Goal: Information Seeking & Learning: Learn about a topic

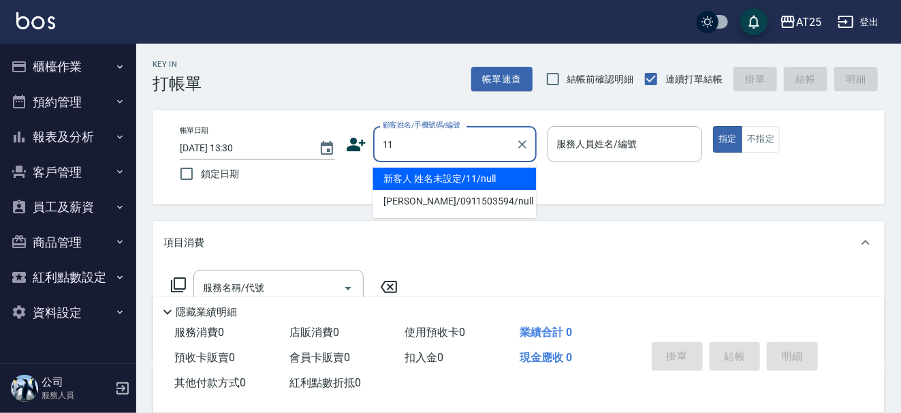
type input "新客人 姓名未設定/11/null"
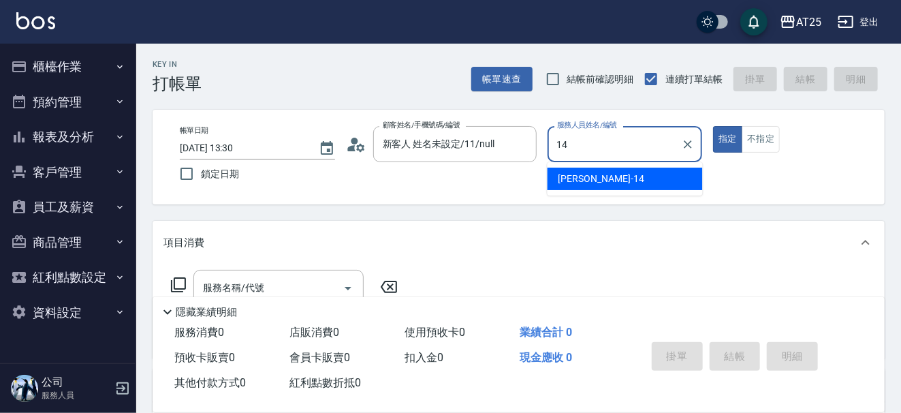
type input "[PERSON_NAME]-14"
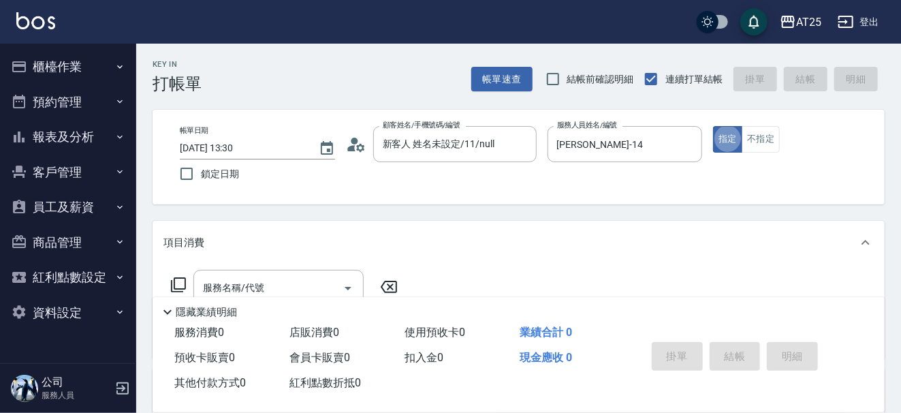
type button "true"
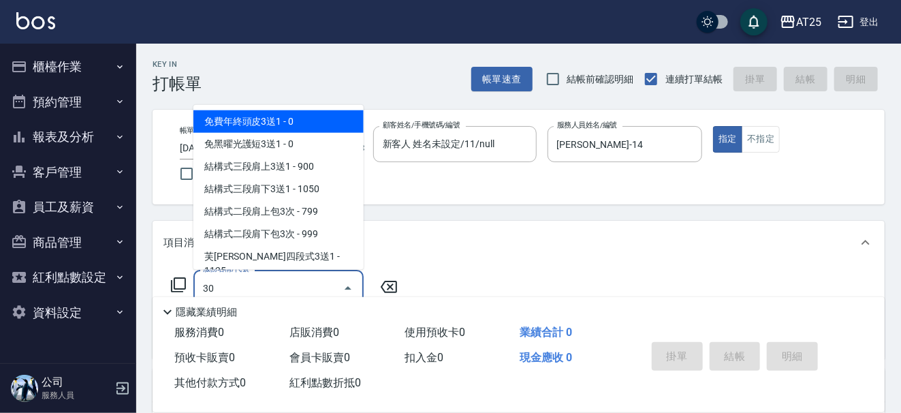
type input "301"
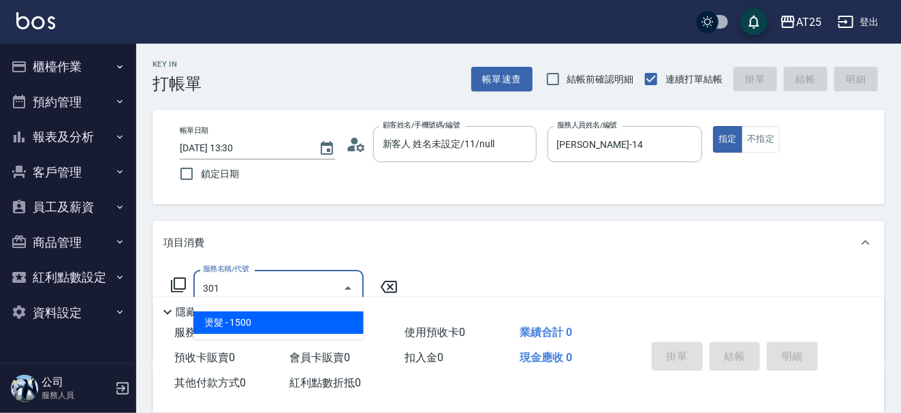
type input "150"
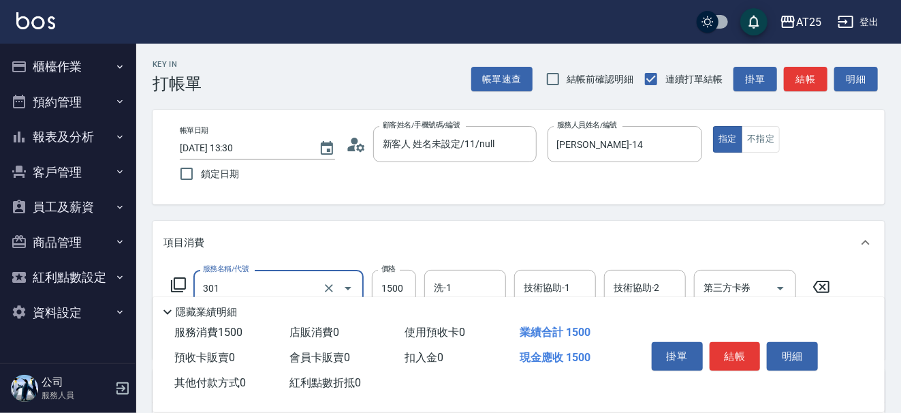
type input "燙髮(301)"
type input "0"
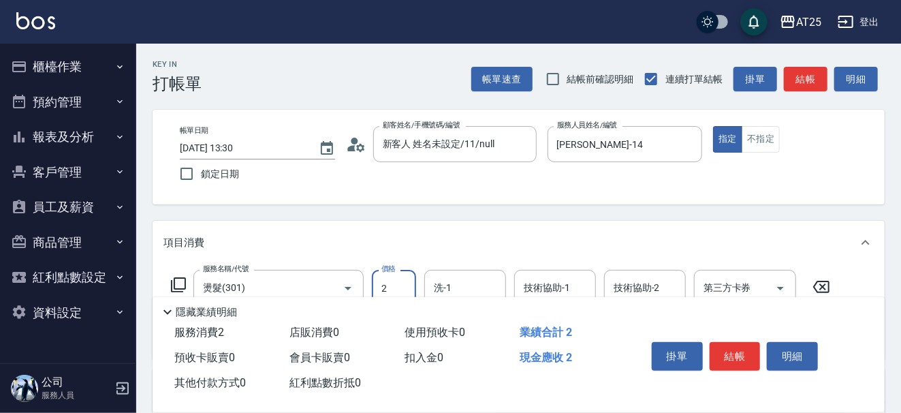
type input "25"
type input "20"
type input "250"
type input "2500"
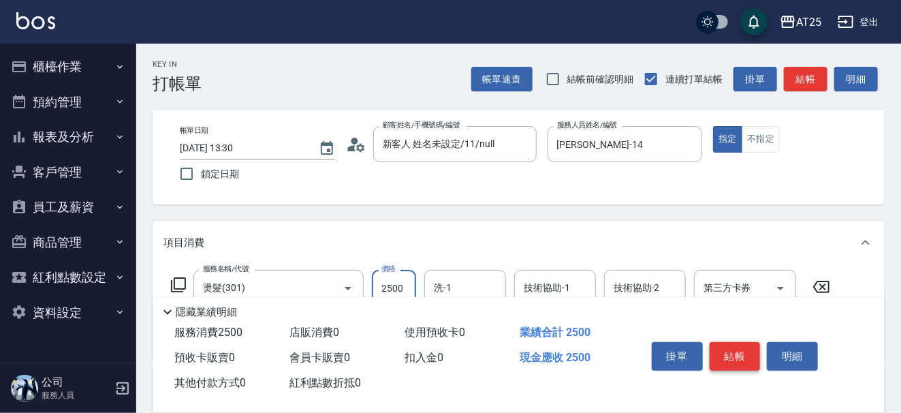
click at [748, 354] on button "結帳" at bounding box center [735, 356] width 51 height 29
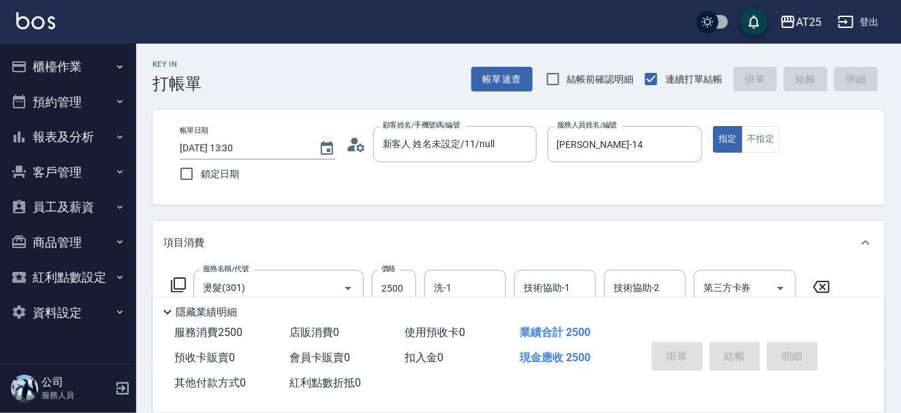
type input "0"
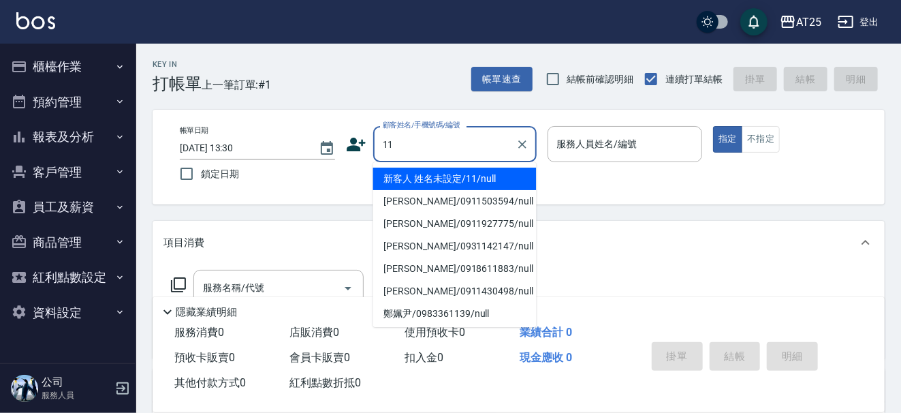
type input "新客人 姓名未設定/11/null"
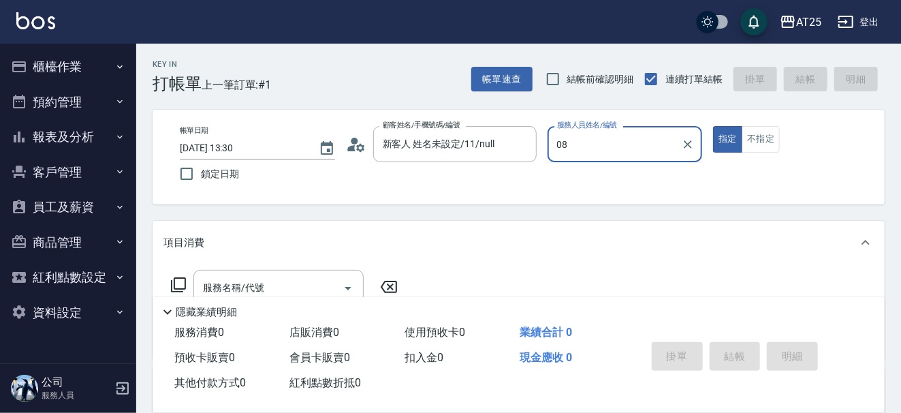
type input "[PERSON_NAME]-08"
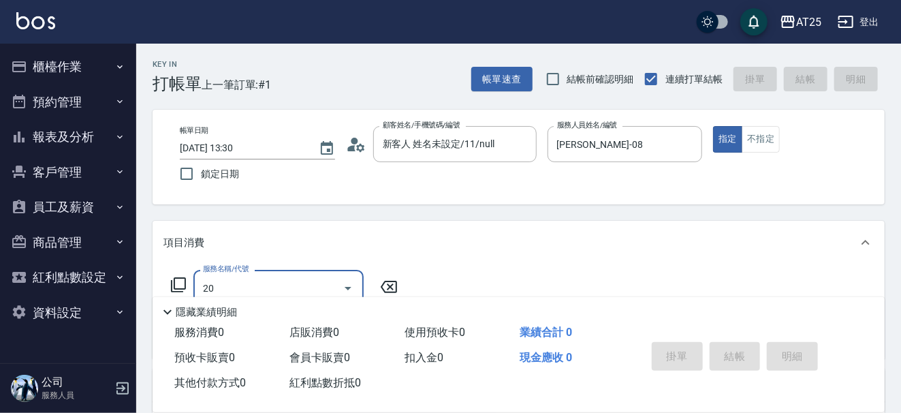
type input "201"
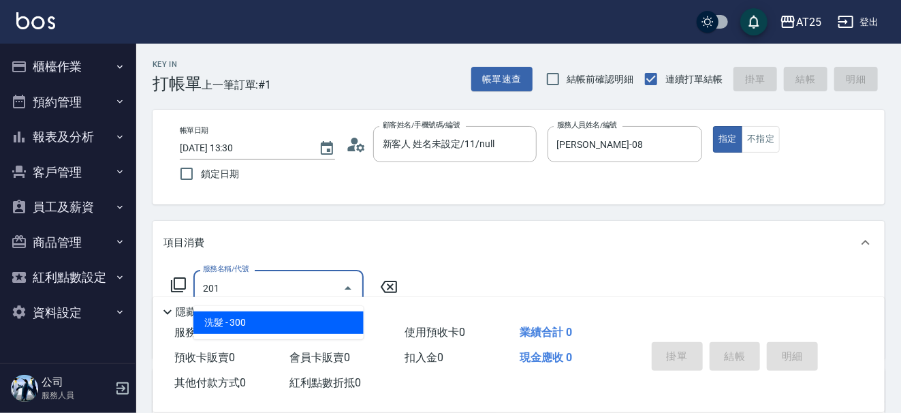
type input "30"
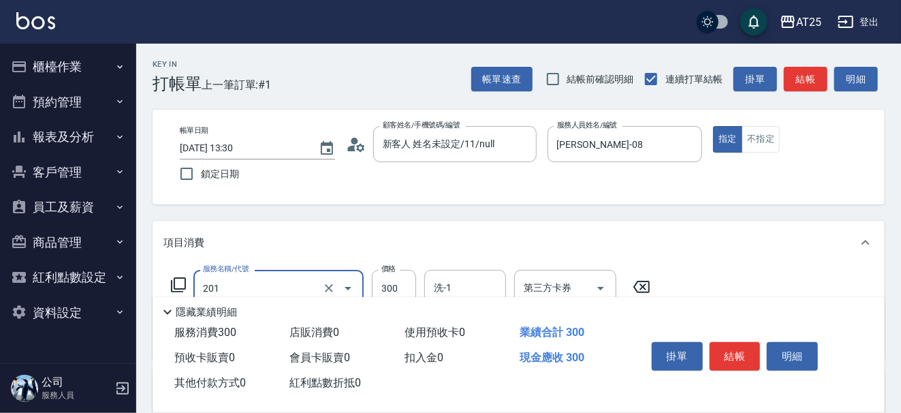
type input "洗髮(201)"
type input "0"
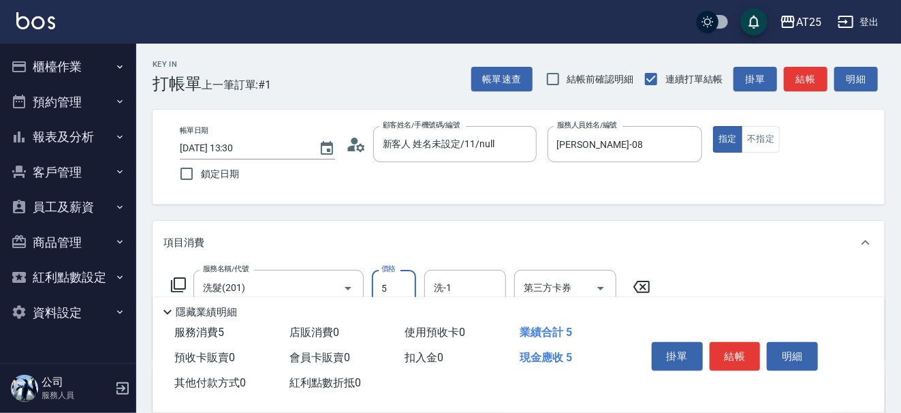
type input "50"
type input "500"
type input "小u-77"
click at [752, 351] on button "結帳" at bounding box center [735, 356] width 51 height 29
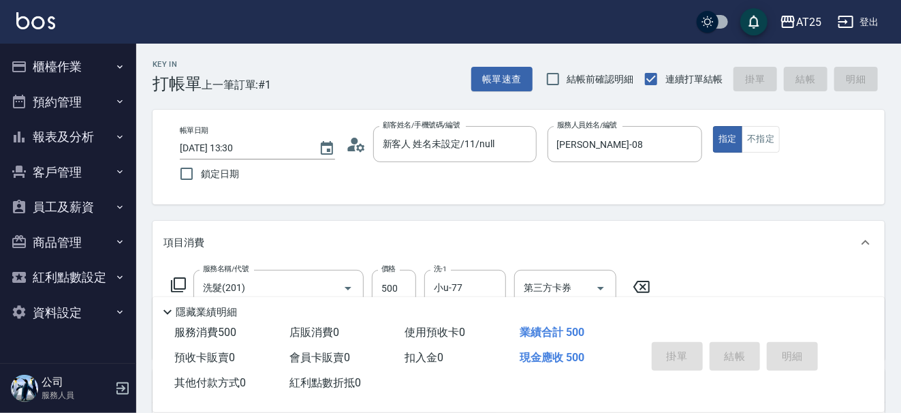
type input "0"
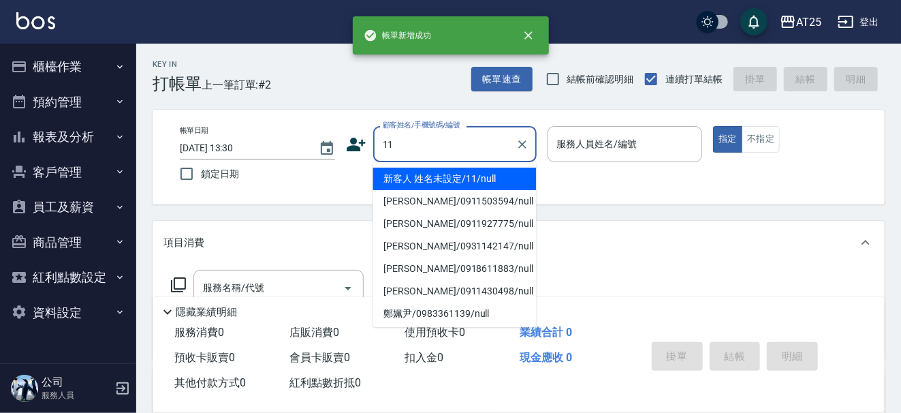
type input "新客人 姓名未設定/11/null"
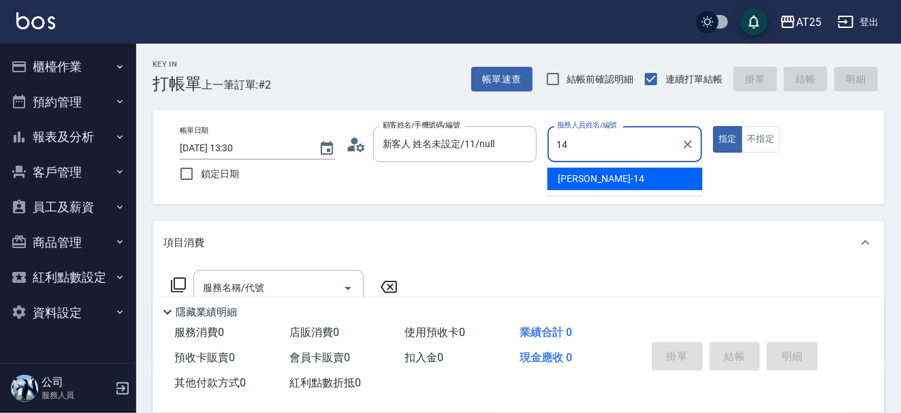
type input "[PERSON_NAME]-14"
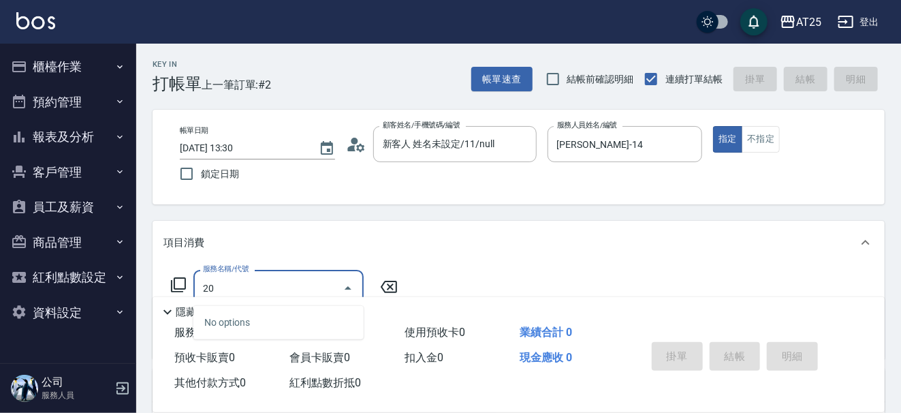
type input "201"
type input "30"
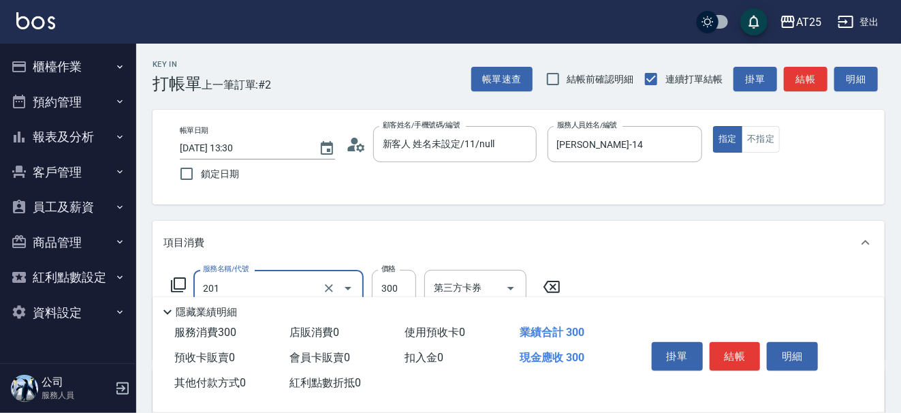
type input "洗髮(201)"
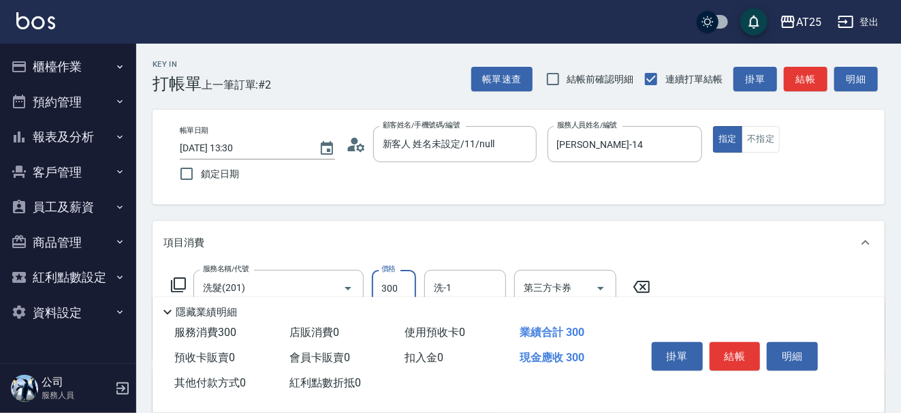
type input "0"
type input "96"
type input "90"
type input "960"
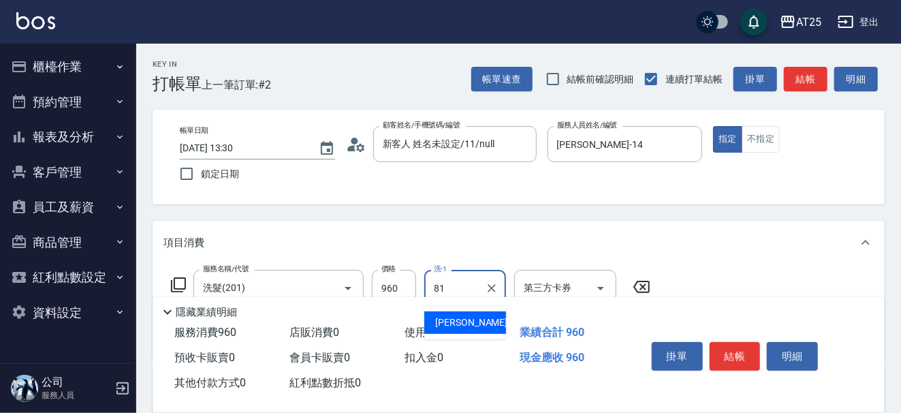
type input "[PERSON_NAME]-81"
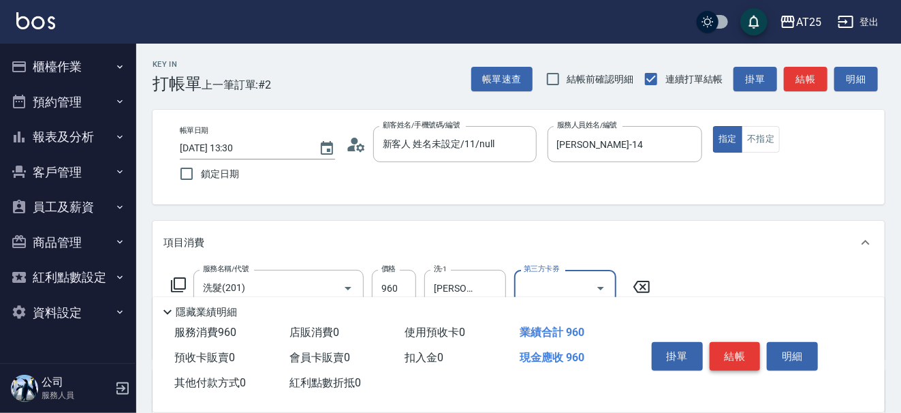
click at [746, 360] on button "結帳" at bounding box center [735, 356] width 51 height 29
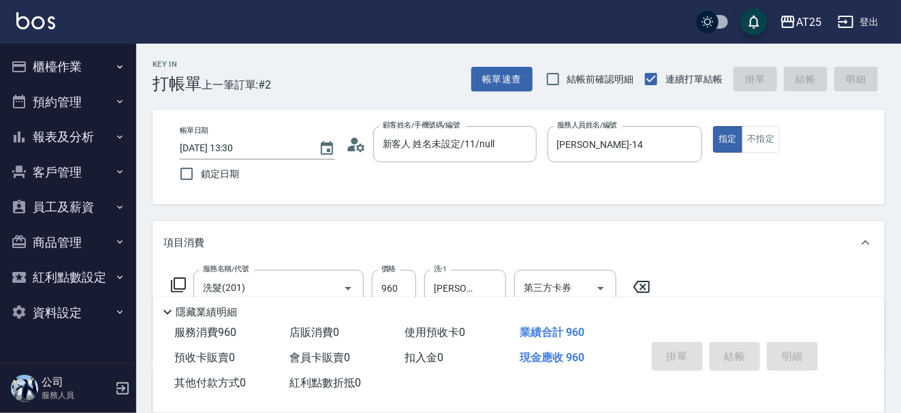
type input "0"
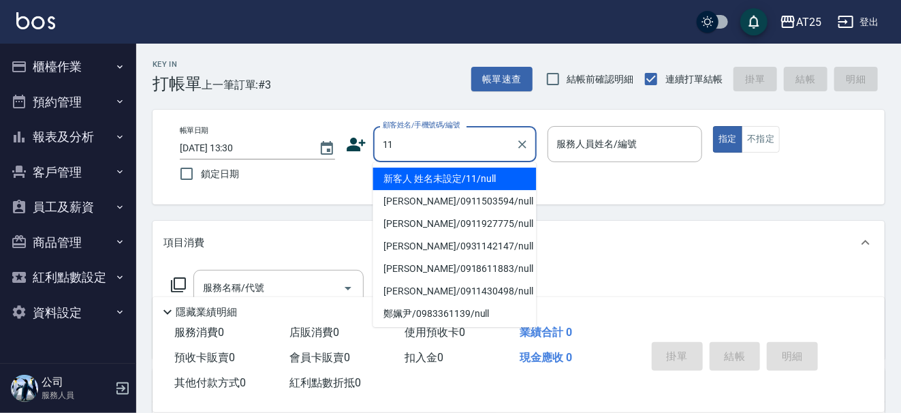
type input "新客人 姓名未設定/11/null"
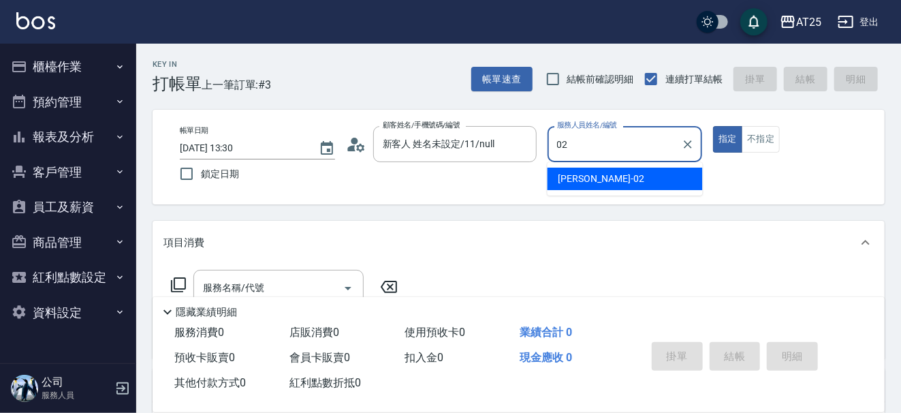
type input "[PERSON_NAME]-02"
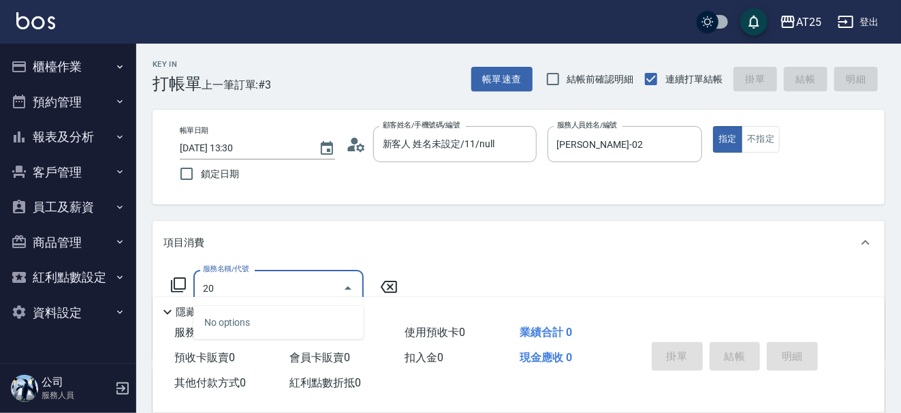
type input "201"
type input "30"
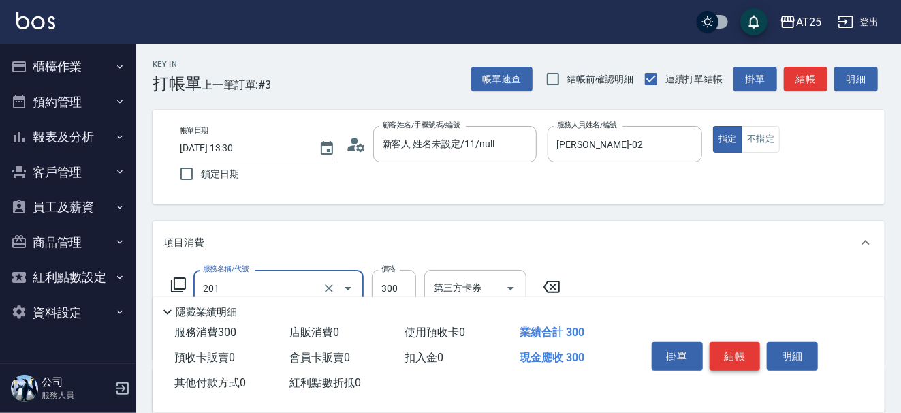
type input "洗髮(201)"
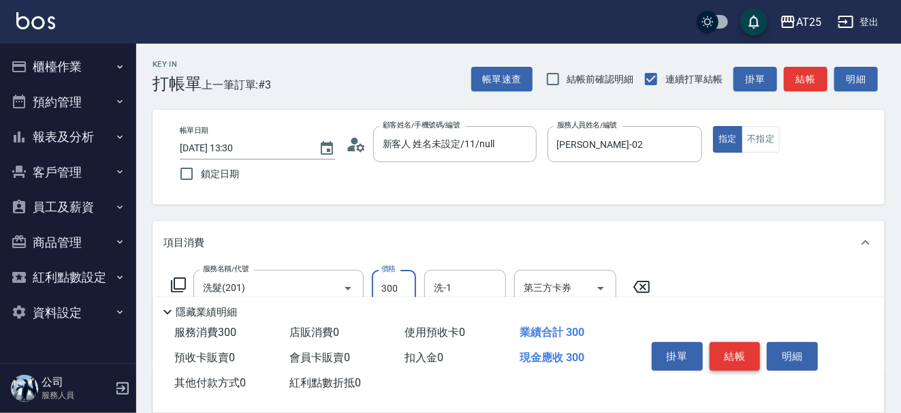
type input "0"
type input "50"
type input "500"
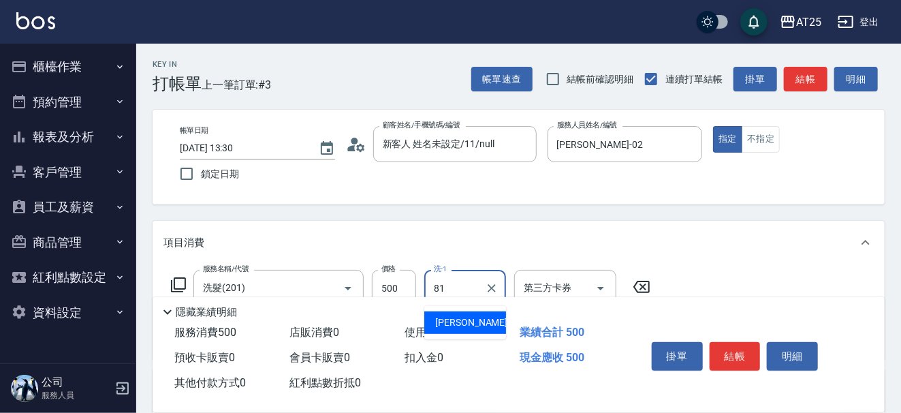
type input "[PERSON_NAME]-81"
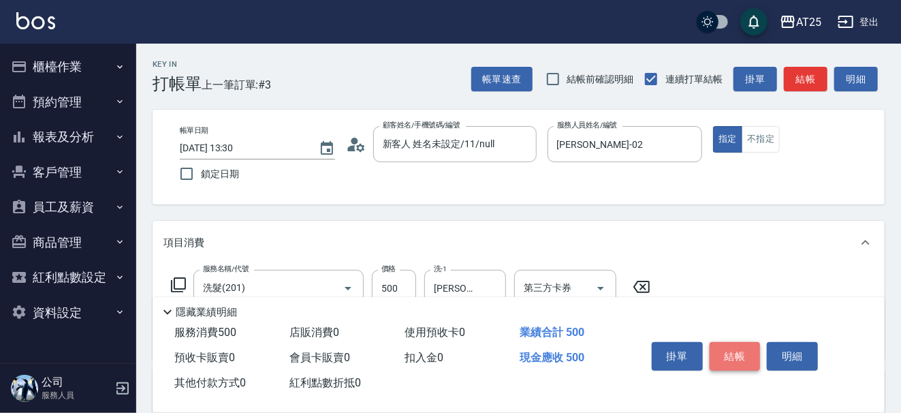
click at [742, 355] on button "結帳" at bounding box center [735, 356] width 51 height 29
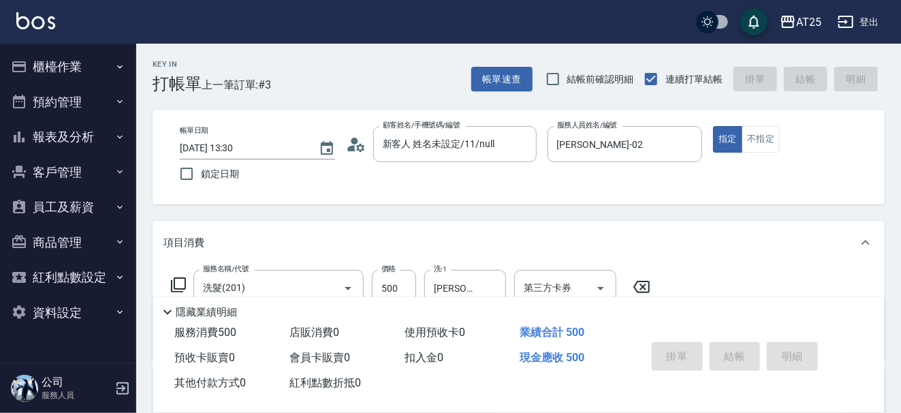
type input "0"
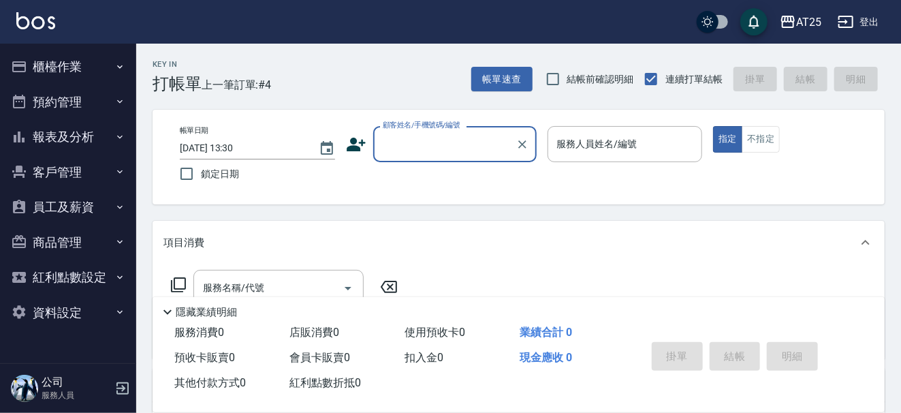
click at [101, 63] on button "櫃檯作業" at bounding box center [67, 66] width 125 height 35
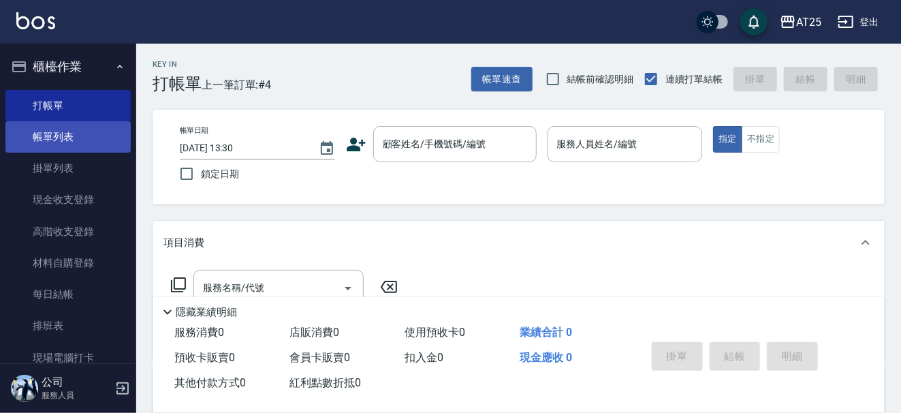
click at [87, 141] on link "帳單列表" at bounding box center [67, 136] width 125 height 31
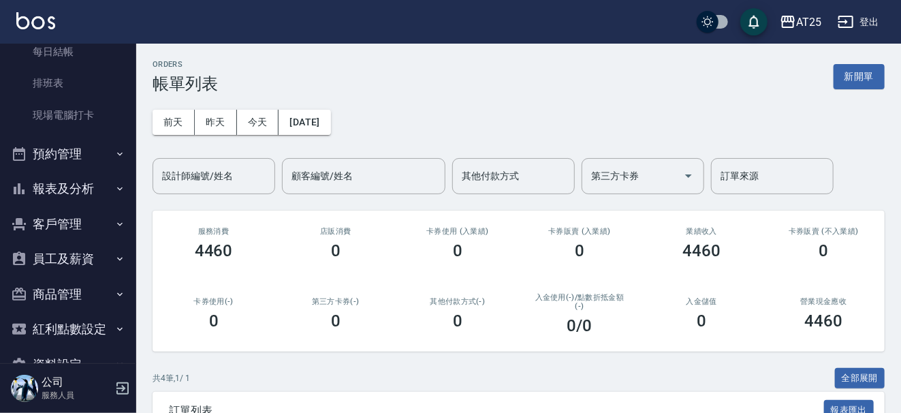
scroll to position [248, 0]
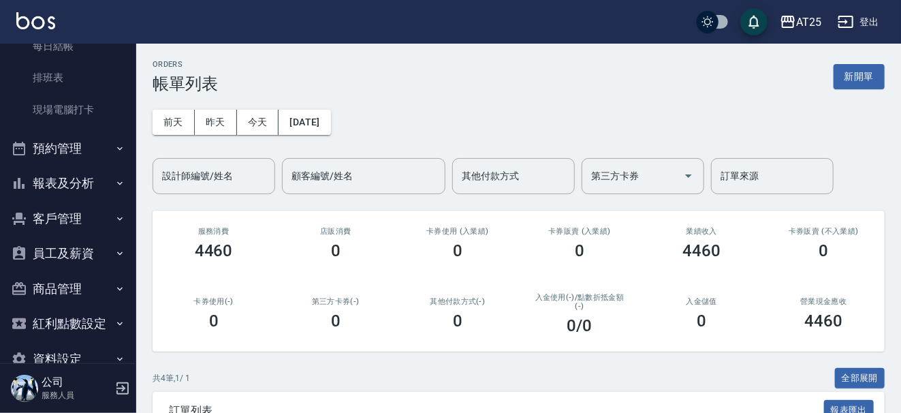
click at [88, 189] on button "報表及分析" at bounding box center [67, 182] width 125 height 35
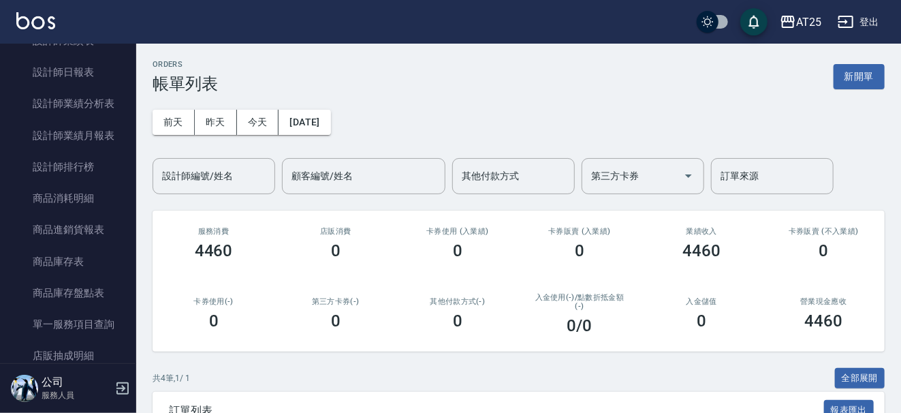
scroll to position [554, 0]
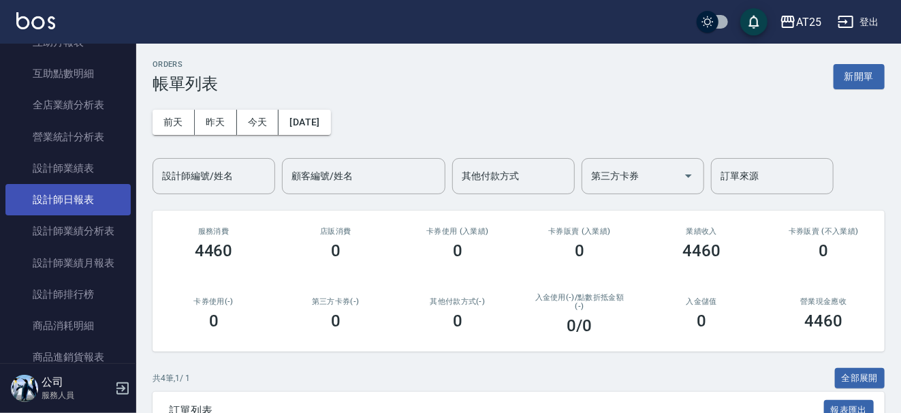
click at [95, 192] on link "設計師日報表" at bounding box center [67, 199] width 125 height 31
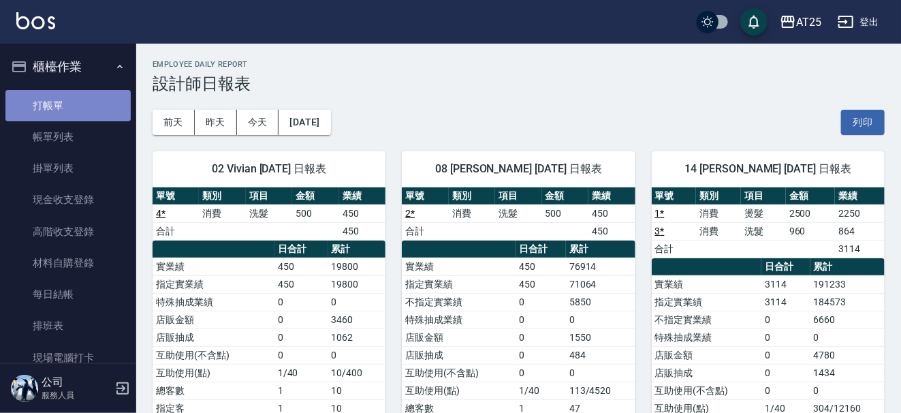
click at [67, 97] on link "打帳單" at bounding box center [67, 105] width 125 height 31
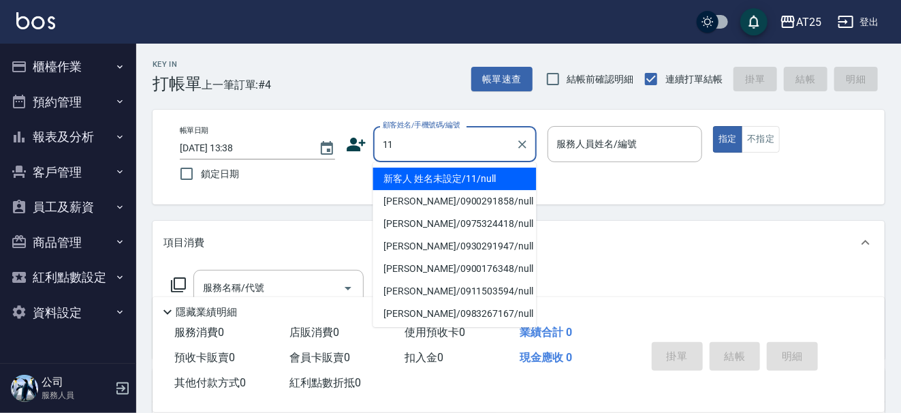
type input "新客人 姓名未設定/11/null"
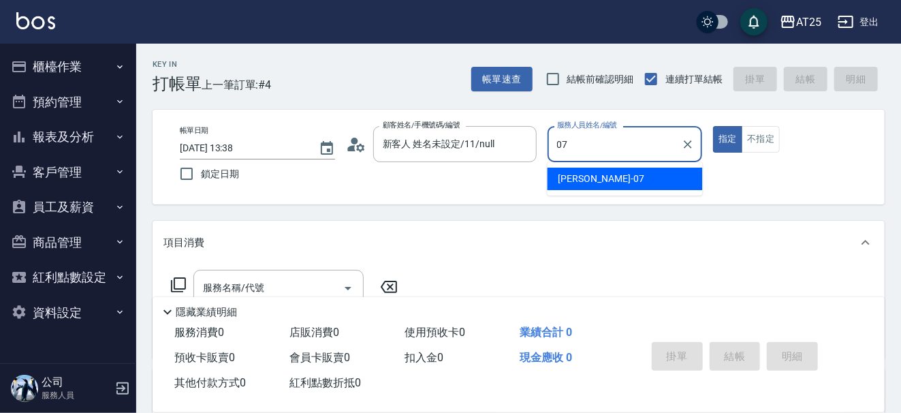
type input "[PERSON_NAME]-07"
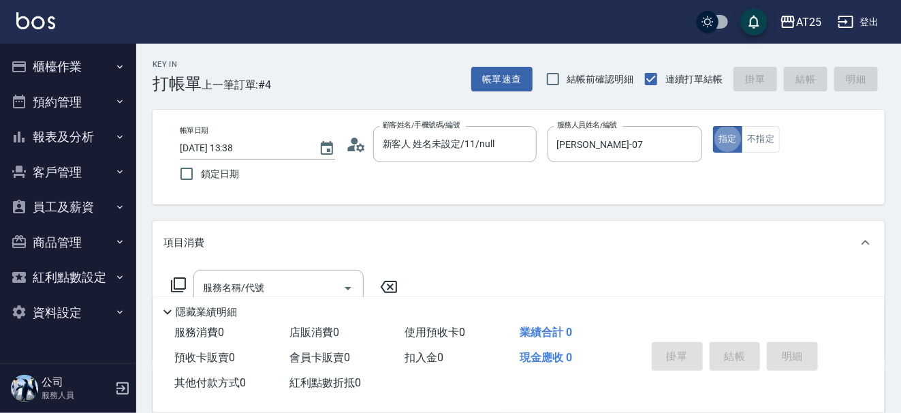
type button "true"
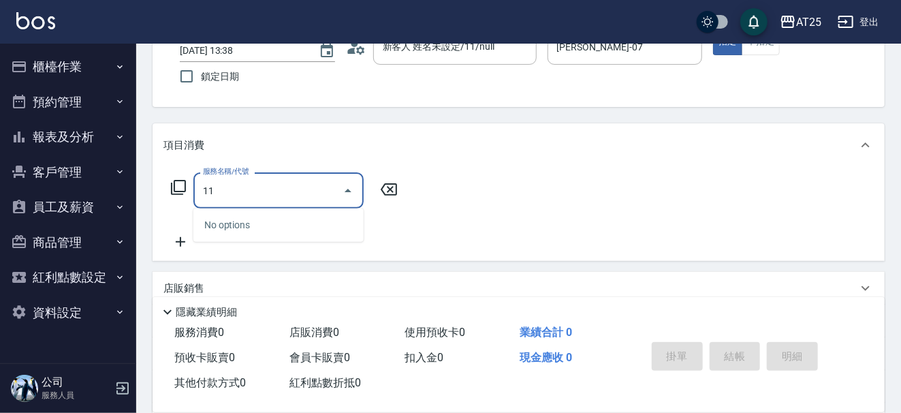
scroll to position [100, 0]
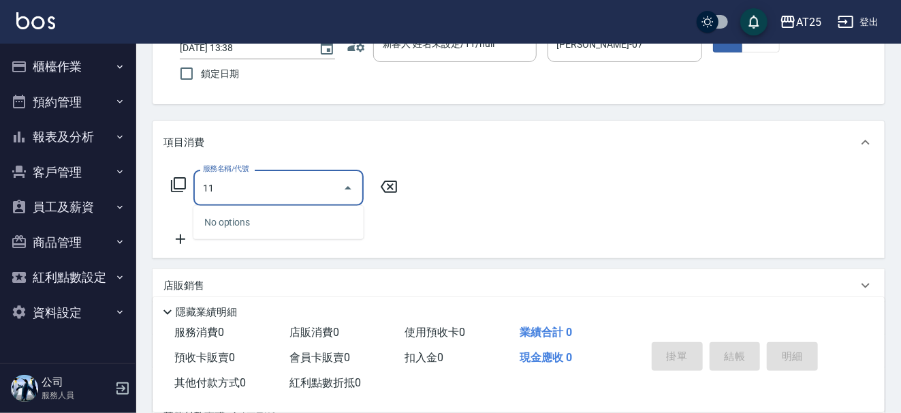
type input "1"
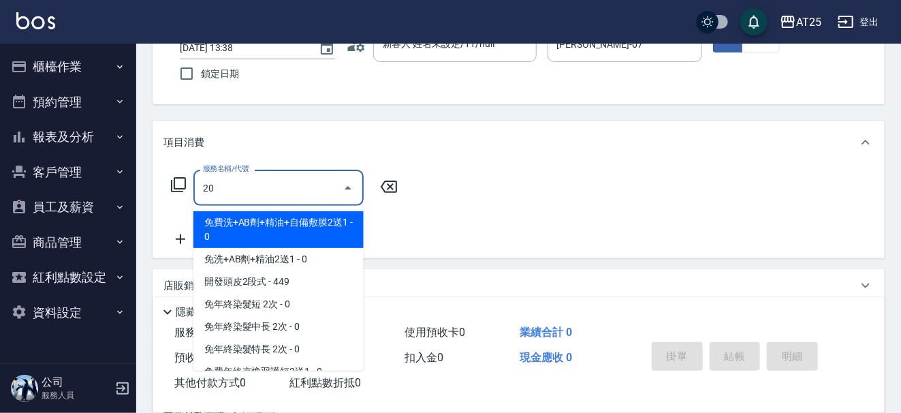
type input "201"
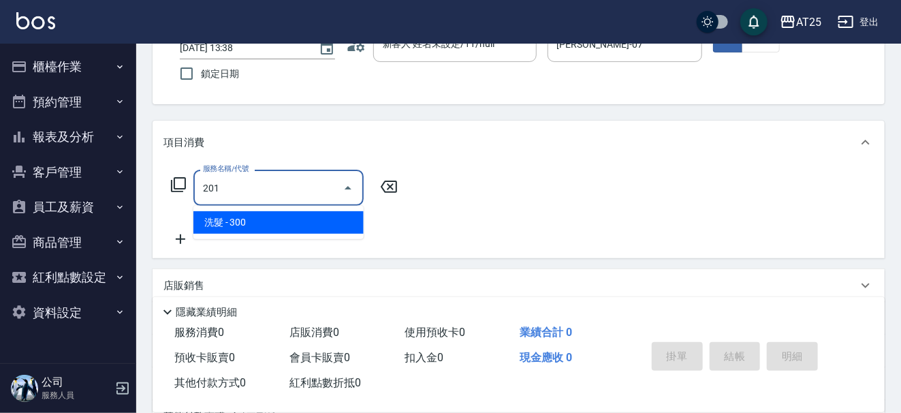
type input "30"
type input "洗髮(201)"
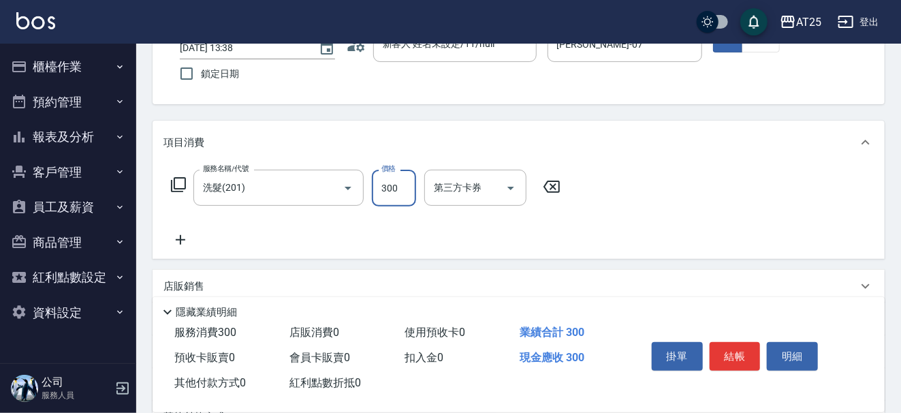
type input "0"
type input "50"
type input "500"
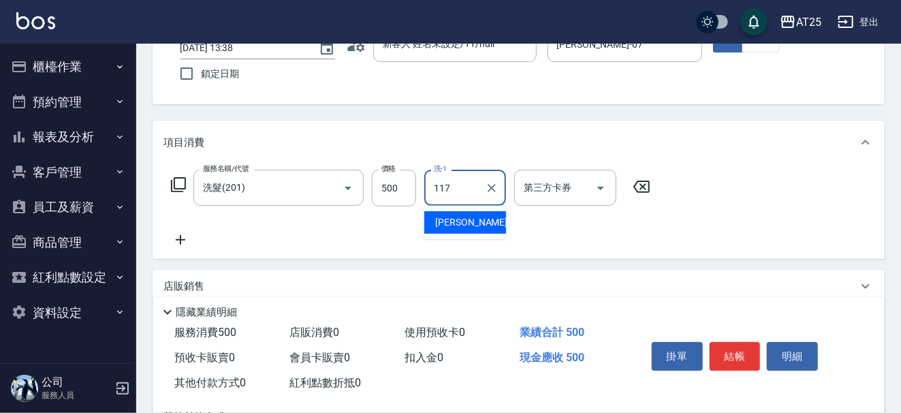
type input "小祐-117"
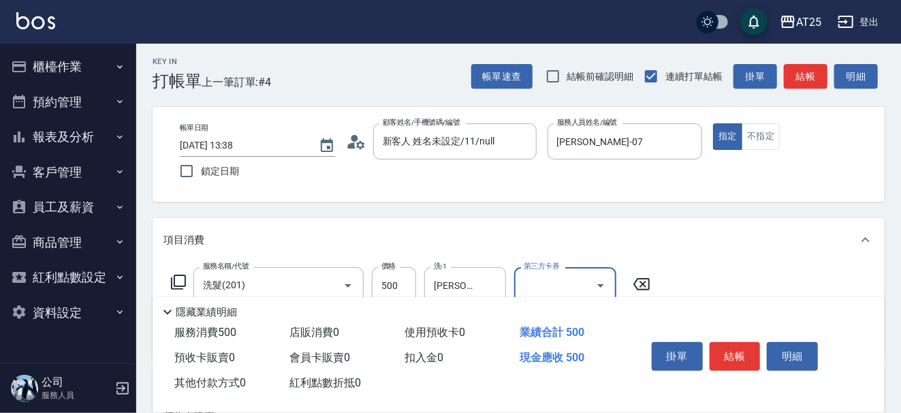
scroll to position [0, 0]
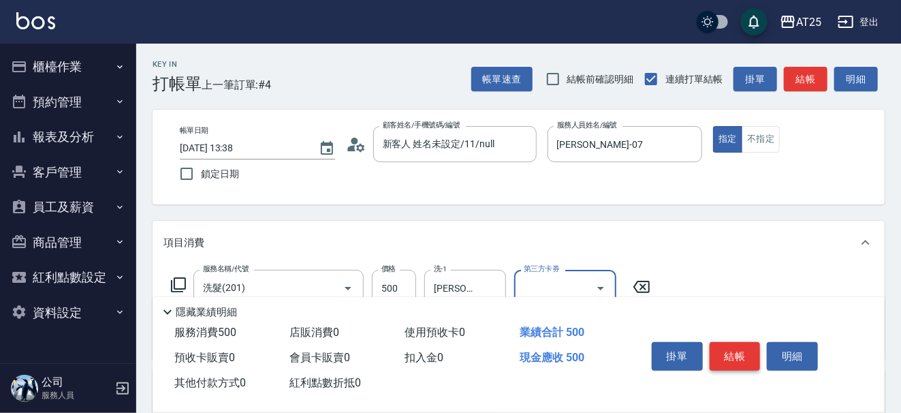
click at [714, 351] on button "結帳" at bounding box center [735, 356] width 51 height 29
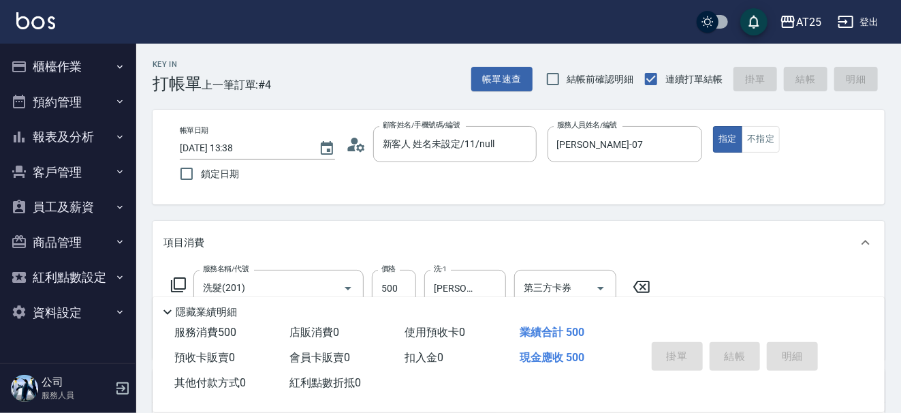
type input "2025/08/18 13:46"
type input "0"
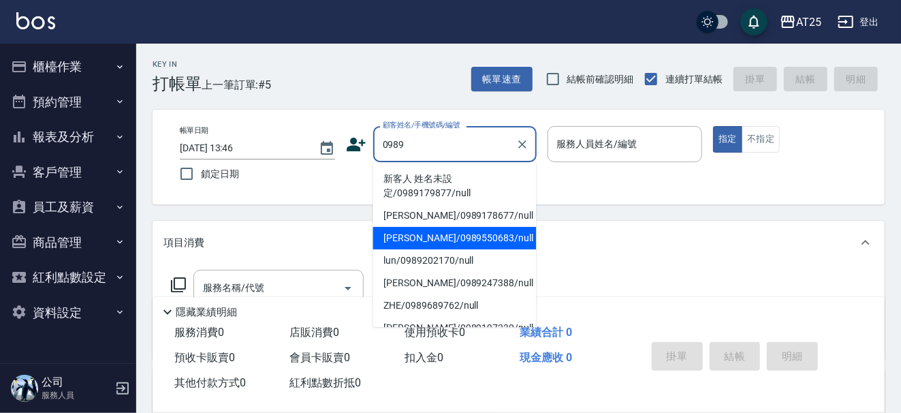
click at [385, 229] on li "林柏青/0989550683/null" at bounding box center [454, 238] width 163 height 22
type input "林柏青/0989550683/null"
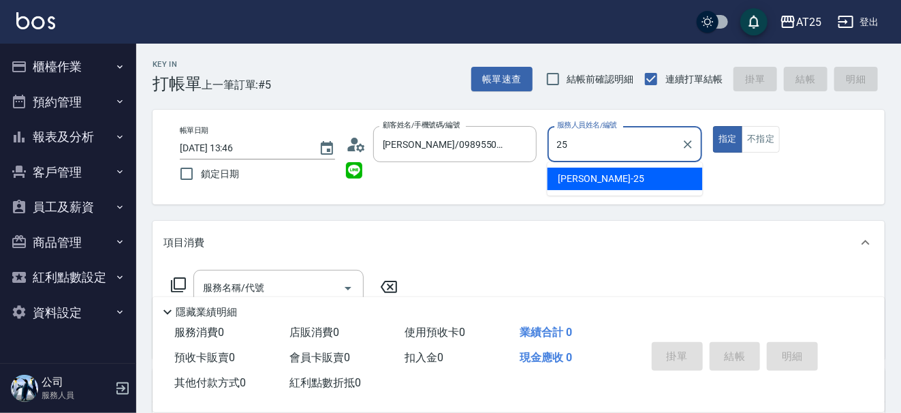
type input "Evan-25"
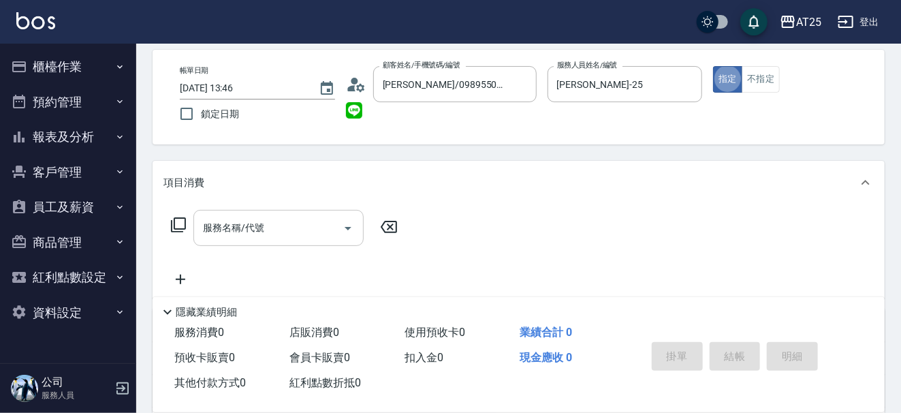
scroll to position [61, 0]
click at [319, 227] on input "服務名稱/代號" at bounding box center [269, 227] width 138 height 24
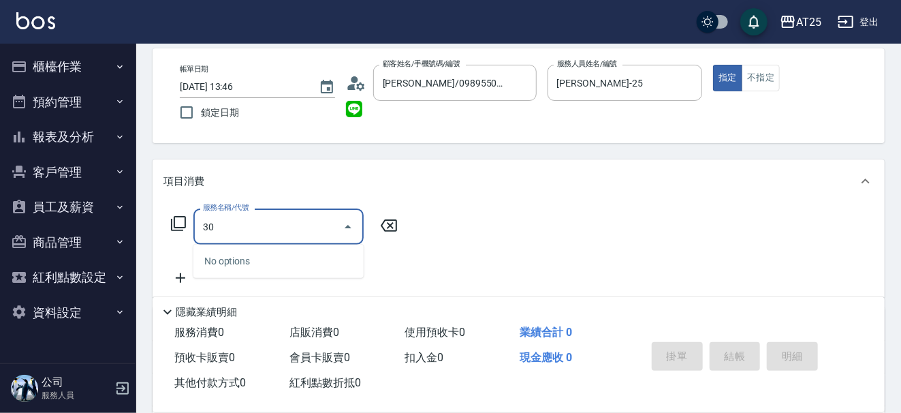
type input "301"
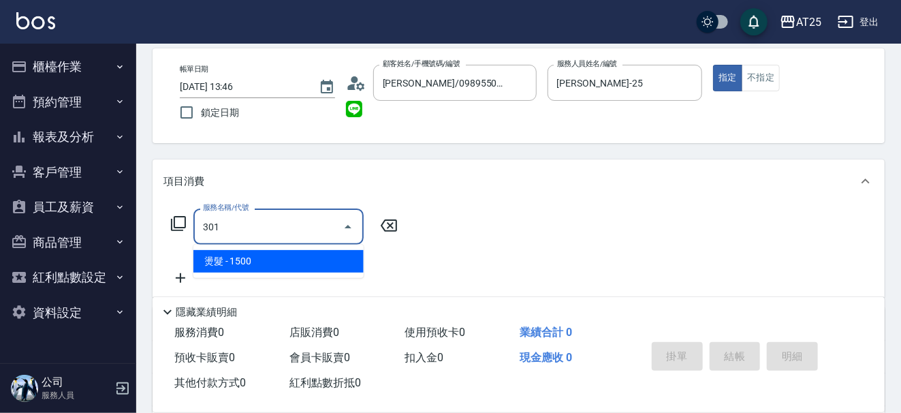
type input "150"
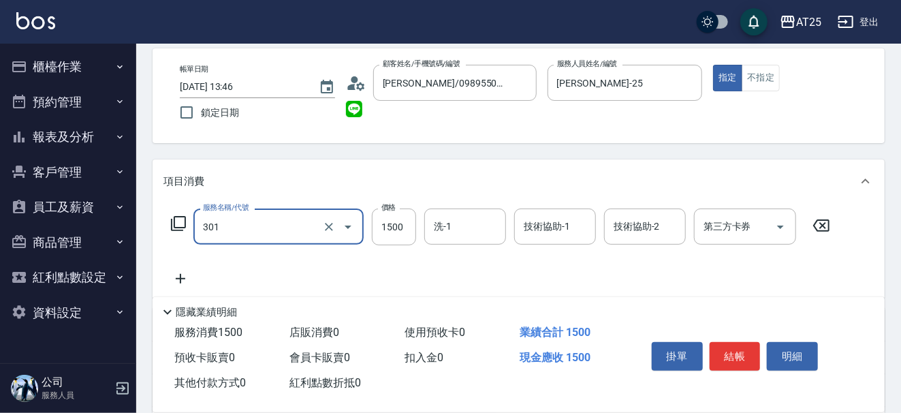
type input "燙髮(301)"
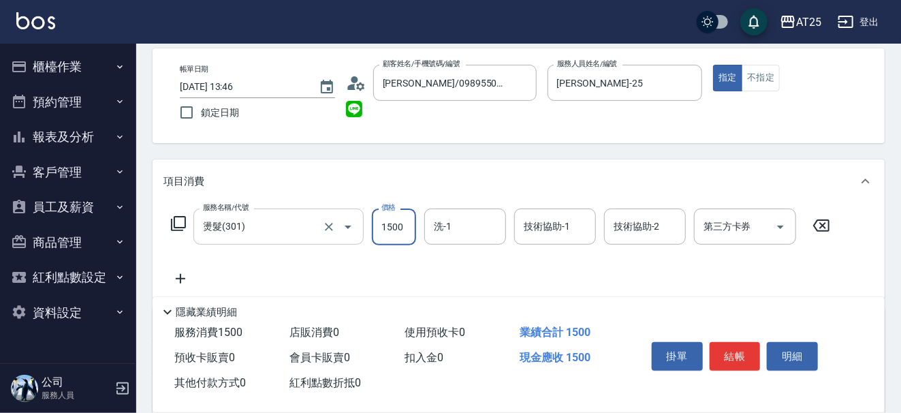
type input "0"
type input "45"
type input "40"
type input "450"
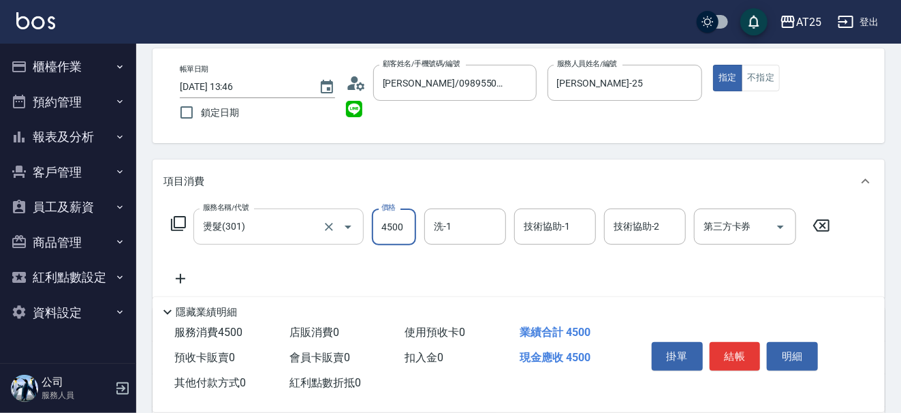
type input "4500"
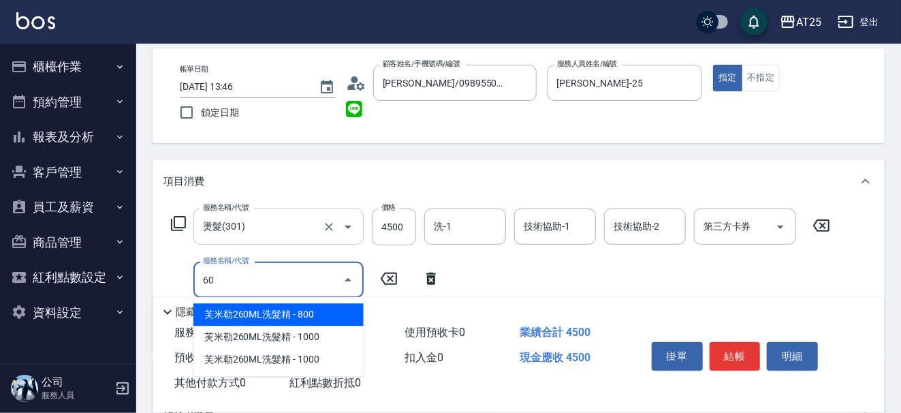
type input "601"
type input "550"
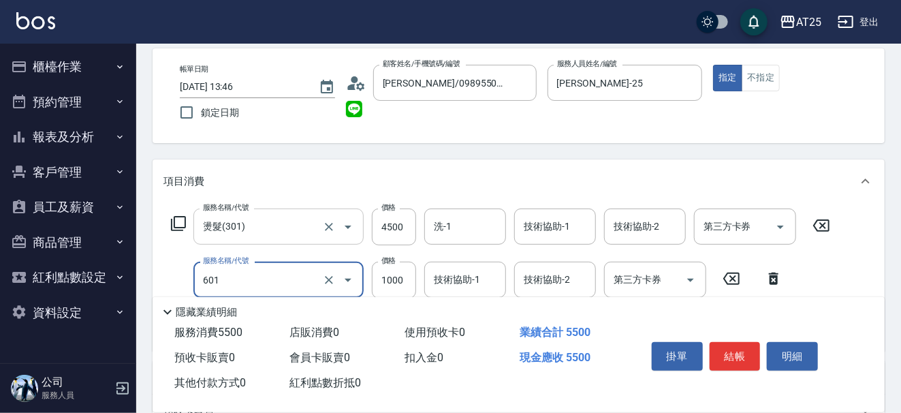
type input "自備護髮(1000上)(601)"
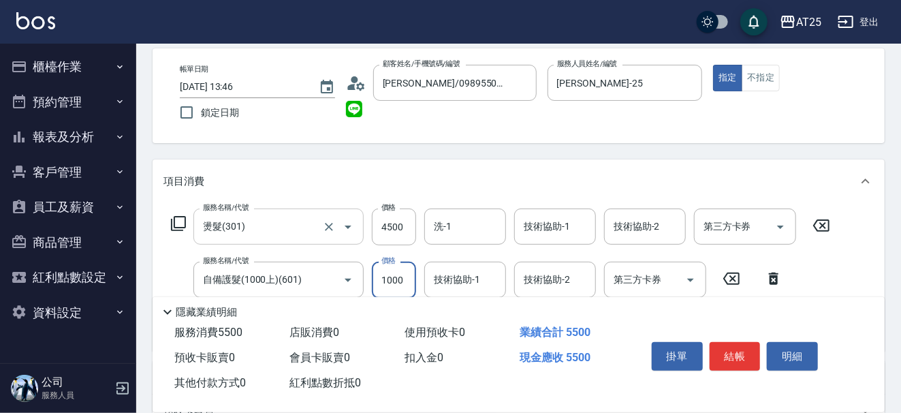
type input "450"
type input "15"
type input "460"
type input "150"
type input "600"
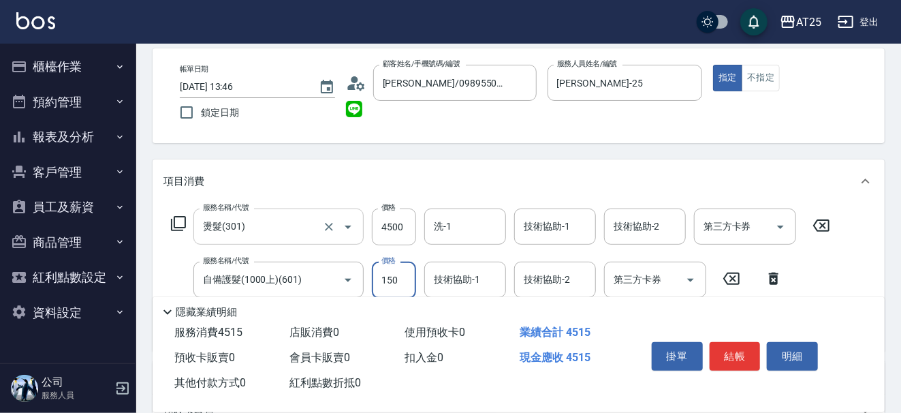
type input "1500"
type input "460"
type input "150"
type input "450"
click at [410, 282] on input "0" at bounding box center [394, 280] width 44 height 37
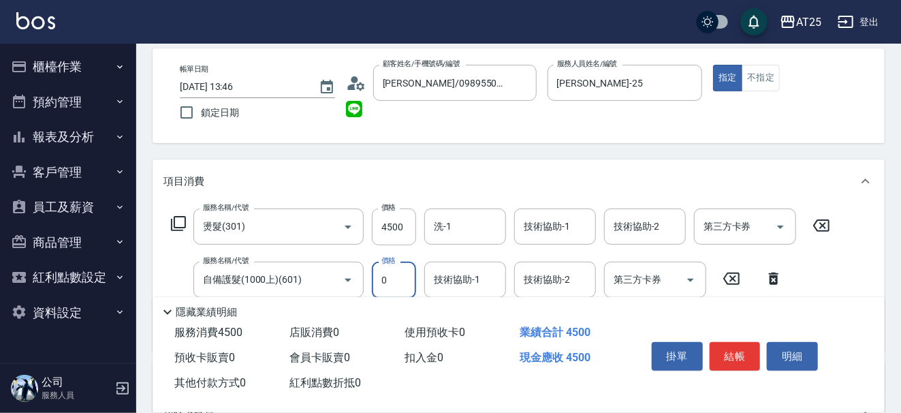
click at [409, 281] on input "0" at bounding box center [394, 280] width 44 height 37
type input "20"
type input "470"
type input "200"
type input "650"
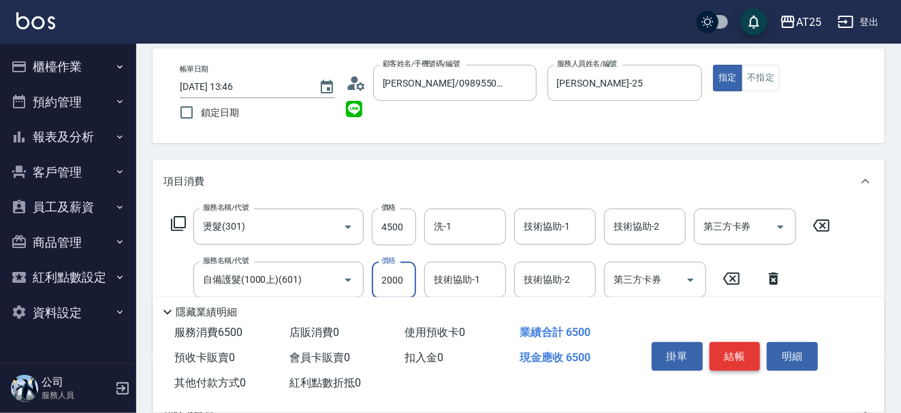
type input "2000"
click at [725, 352] on button "結帳" at bounding box center [735, 356] width 51 height 29
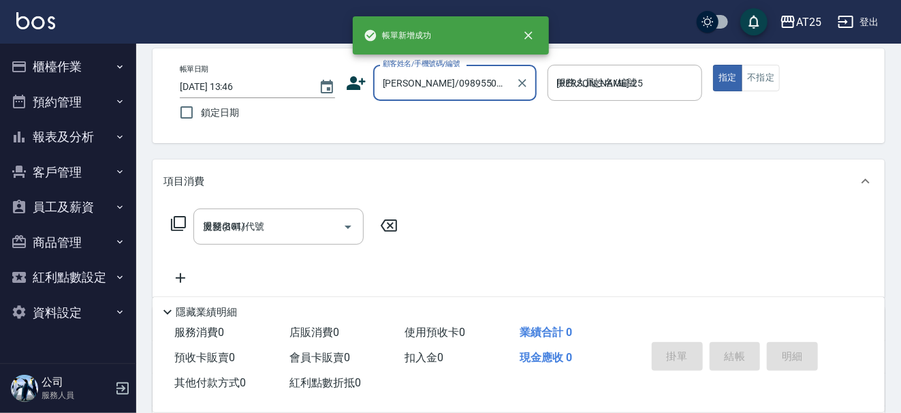
type input "2025/08/18 14:15"
type input "0"
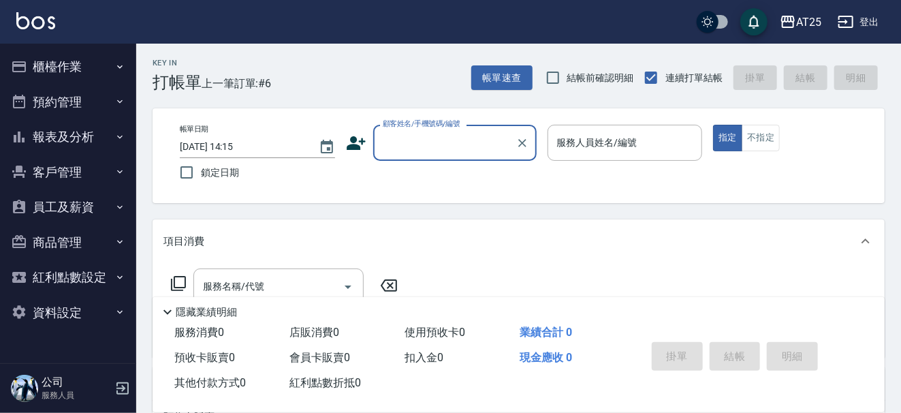
scroll to position [0, 0]
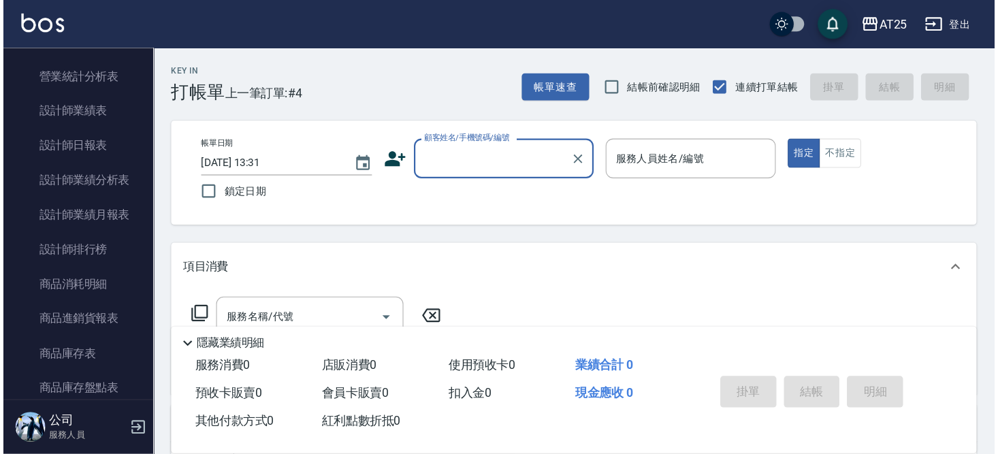
scroll to position [634, 0]
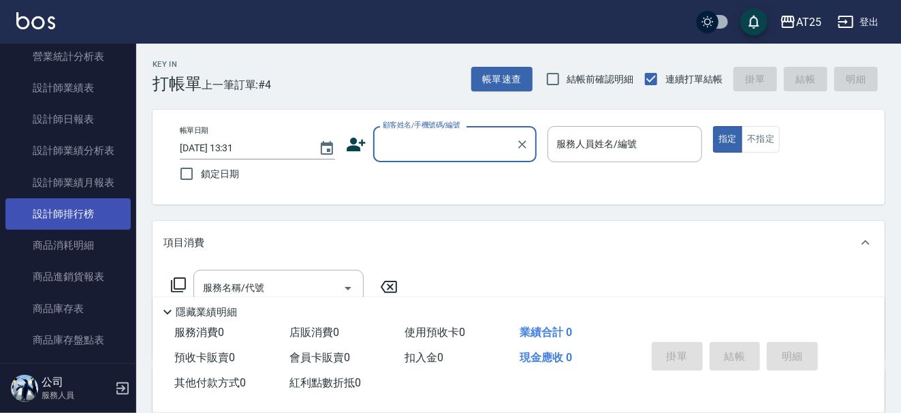
click at [97, 217] on link "設計師排行榜" at bounding box center [67, 213] width 125 height 31
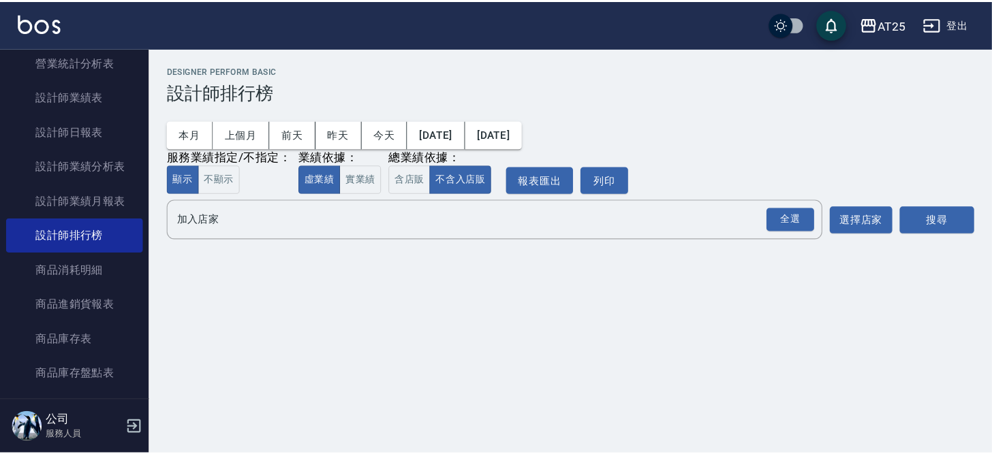
scroll to position [634, 0]
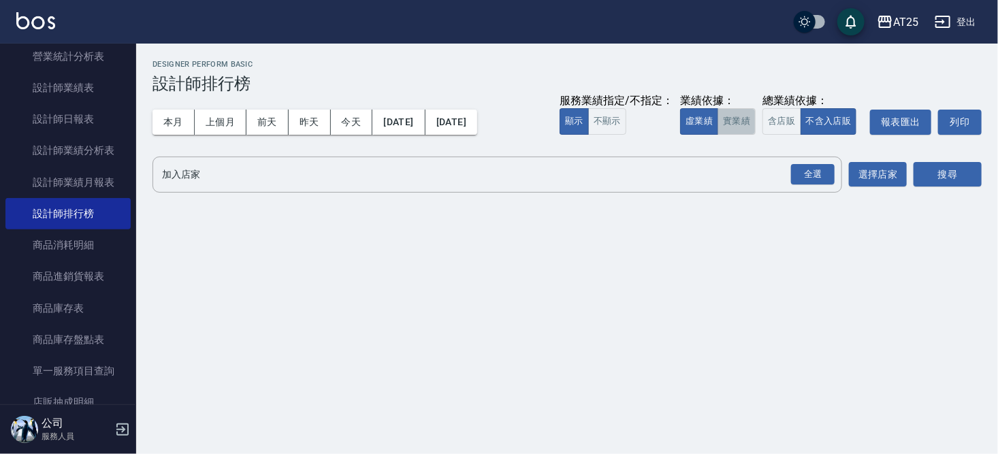
click at [731, 123] on button "實業績" at bounding box center [737, 121] width 38 height 27
click at [821, 174] on div "全選" at bounding box center [813, 174] width 44 height 21
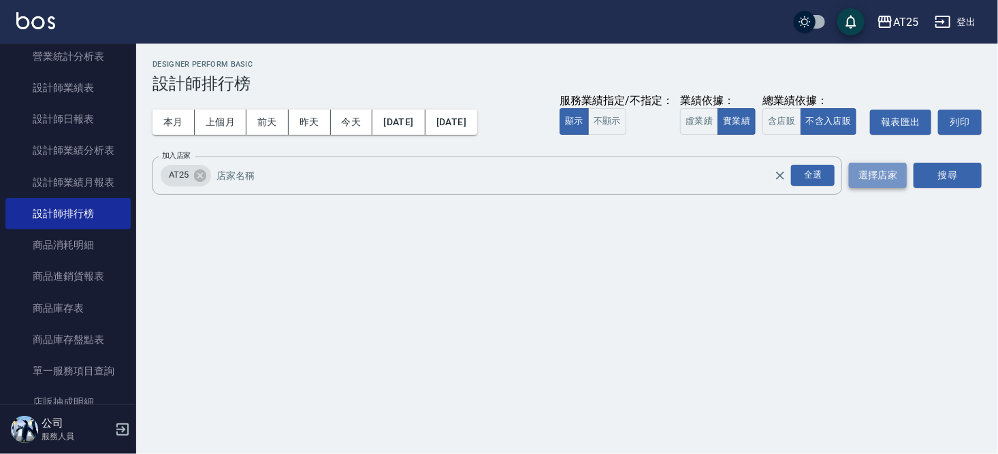
click at [866, 174] on button "選擇店家" at bounding box center [878, 175] width 58 height 25
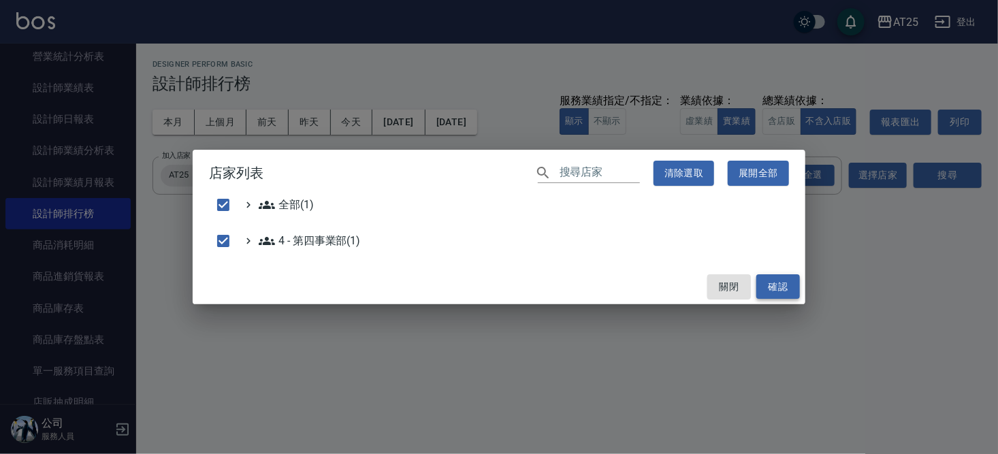
click at [773, 285] on button "確認" at bounding box center [779, 286] width 44 height 25
checkbox input "false"
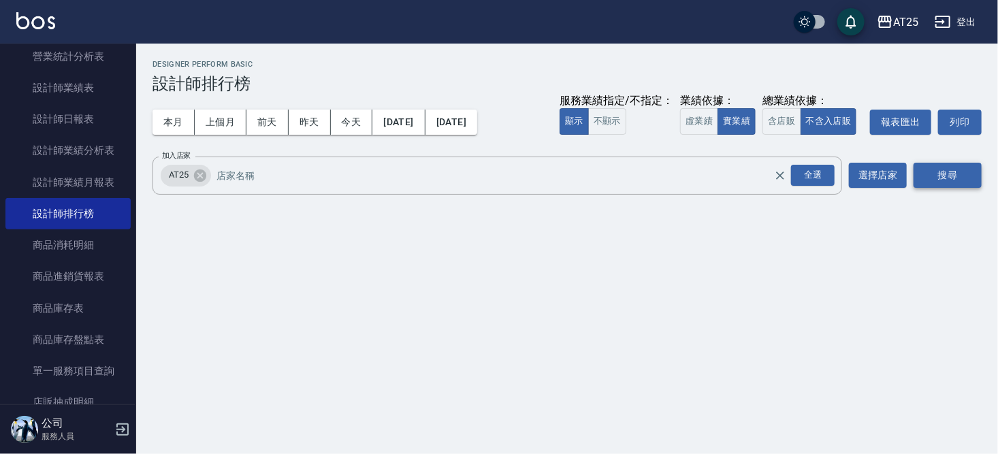
click at [900, 175] on button "搜尋" at bounding box center [948, 175] width 68 height 25
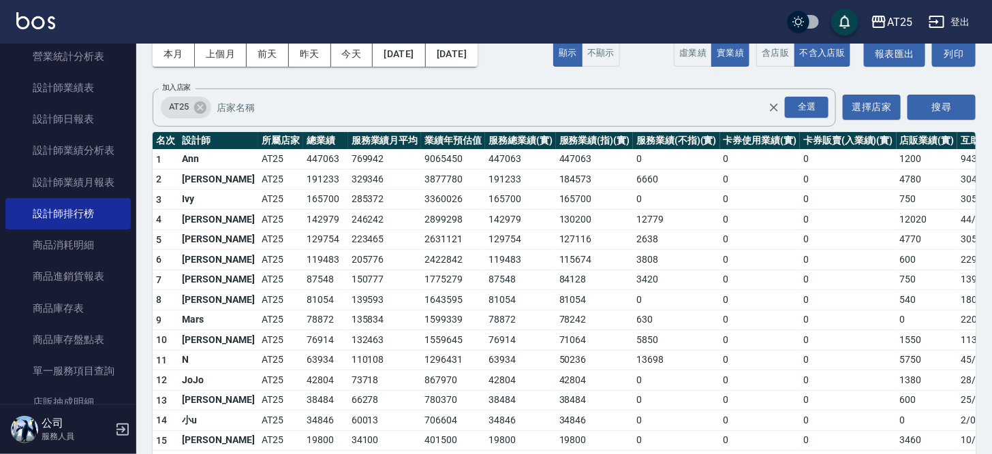
scroll to position [65, 0]
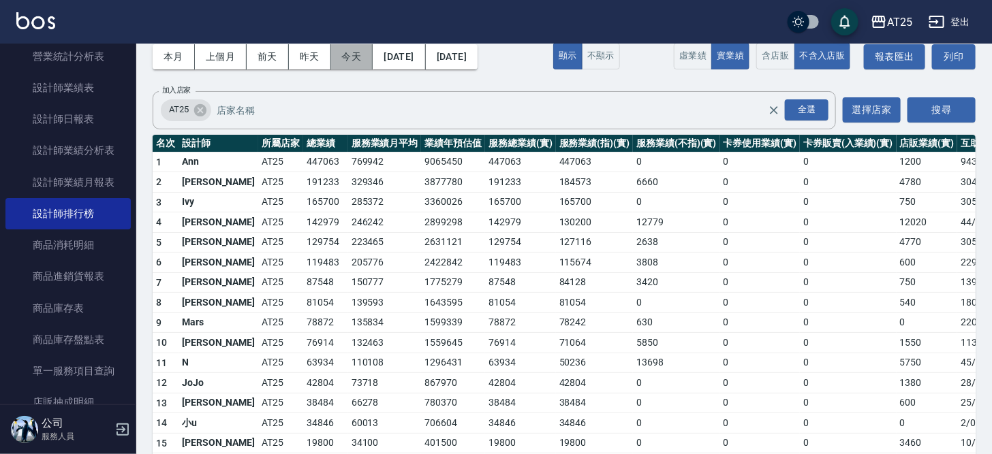
click at [362, 60] on button "今天" at bounding box center [352, 56] width 42 height 25
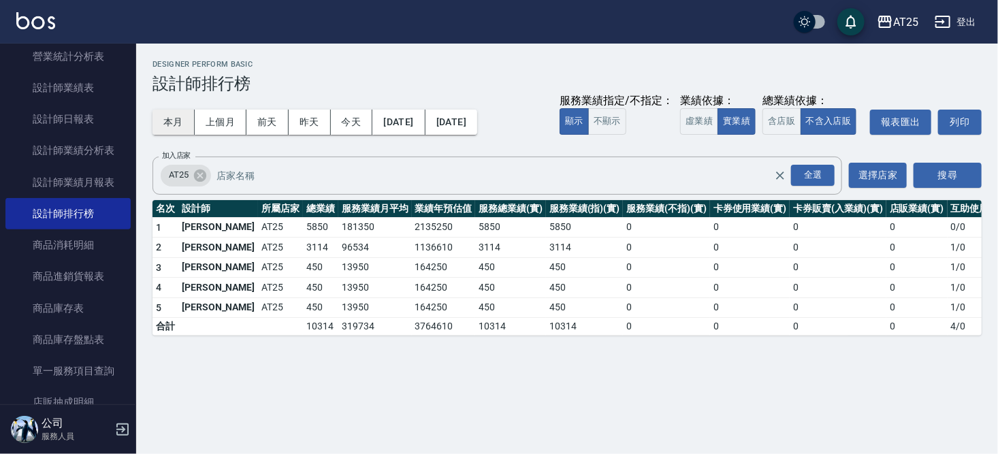
click at [165, 125] on button "本月" at bounding box center [174, 122] width 42 height 25
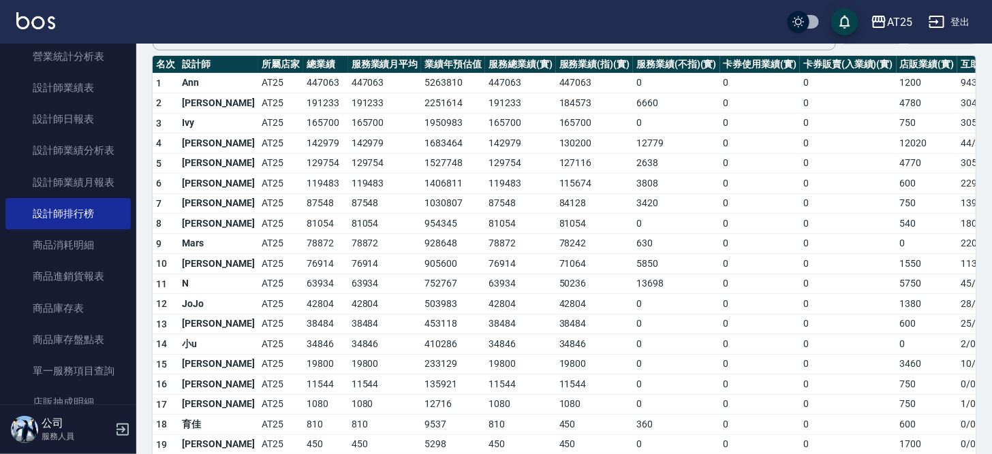
scroll to position [138, 0]
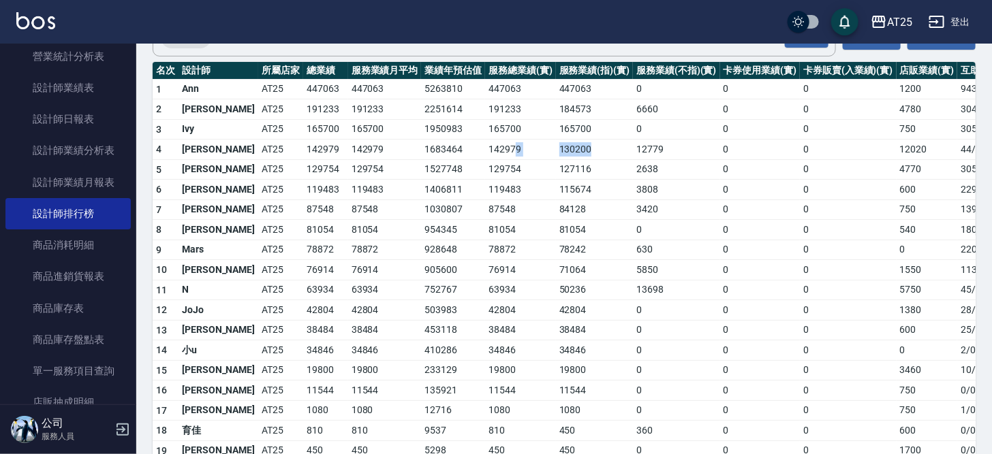
drag, startPoint x: 552, startPoint y: 148, endPoint x: 473, endPoint y: 146, distance: 79.0
click at [472, 146] on tr "4 Evan AT25 142979 142979 1683464 142979 130200 12779 0 0 12020 44 / 0 74" at bounding box center [619, 150] width 933 height 20
click at [489, 148] on td "142979" at bounding box center [520, 150] width 71 height 20
click at [556, 148] on td "130200" at bounding box center [595, 150] width 78 height 20
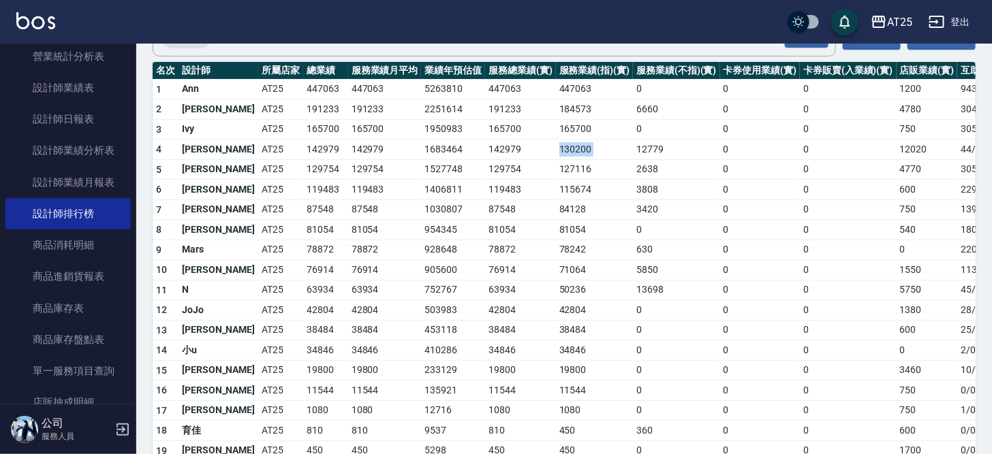
click at [556, 148] on td "130200" at bounding box center [595, 150] width 78 height 20
click at [633, 153] on td "12779" at bounding box center [676, 150] width 86 height 20
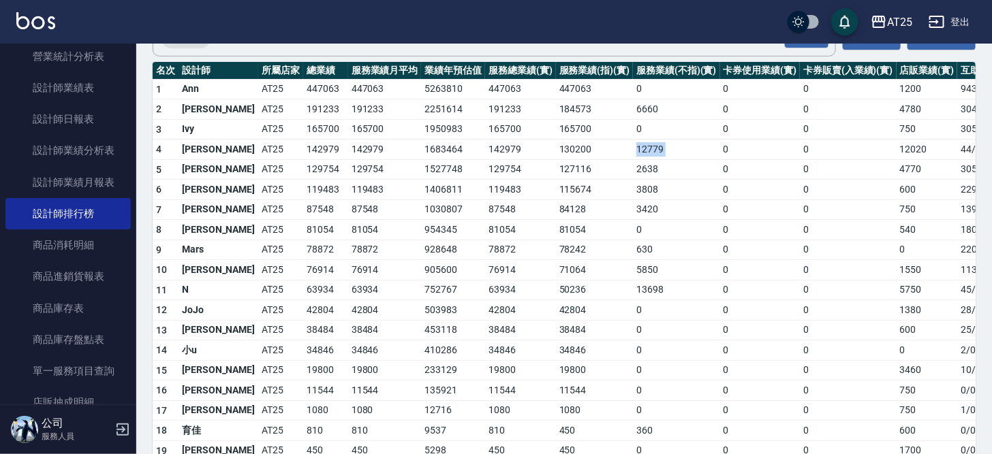
click at [633, 153] on td "12779" at bounding box center [676, 150] width 86 height 20
click at [421, 146] on td "1683464" at bounding box center [453, 150] width 64 height 20
click at [421, 147] on td "1683464" at bounding box center [453, 150] width 64 height 20
click at [303, 147] on td "142979" at bounding box center [325, 150] width 45 height 20
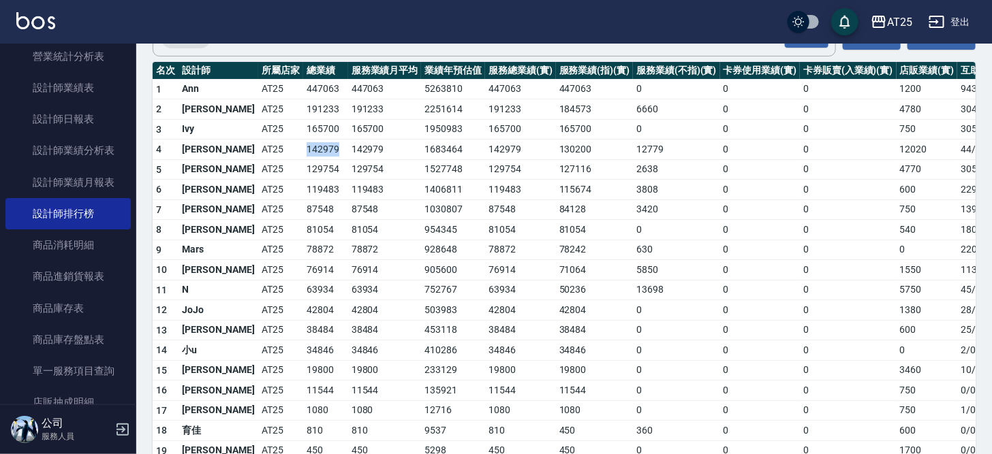
click at [303, 148] on td "142979" at bounding box center [325, 150] width 45 height 20
